Goal: Task Accomplishment & Management: Manage account settings

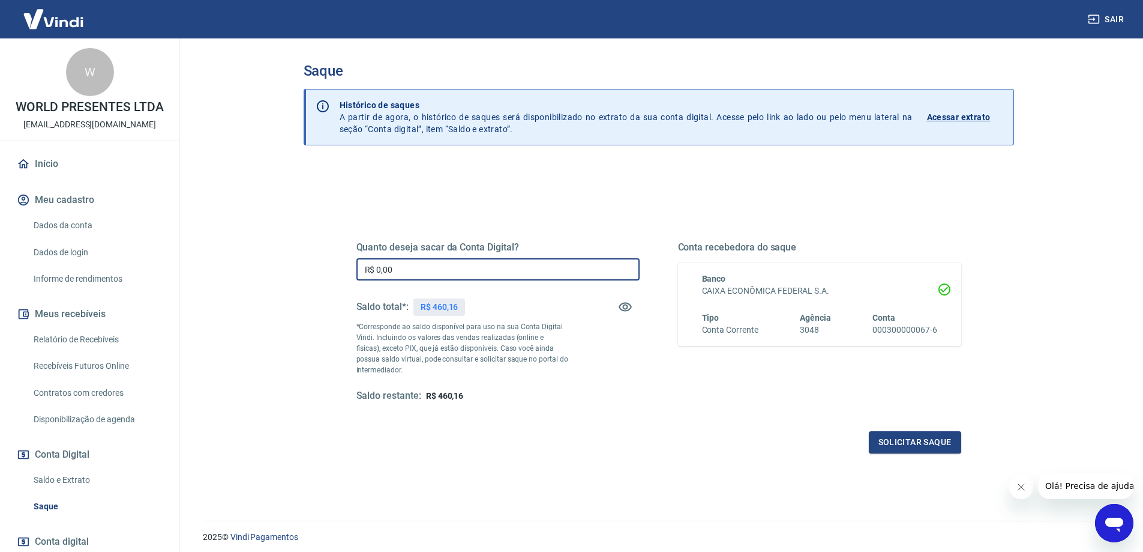
drag, startPoint x: 421, startPoint y: 266, endPoint x: 260, endPoint y: 267, distance: 160.9
click at [260, 267] on main "Saque Histórico de saques A partir de agora, o histórico de saques será disponi…" at bounding box center [658, 294] width 969 height 513
drag, startPoint x: 425, startPoint y: 273, endPoint x: 313, endPoint y: 275, distance: 111.7
click at [313, 275] on div "Quanto deseja sacar da Conta Digital? R$ 460,16 ​ Saldo total*: R$ 460,16 *Corr…" at bounding box center [659, 378] width 711 height 429
type input "R$ 460,16"
